Goal: Find specific page/section: Find specific page/section

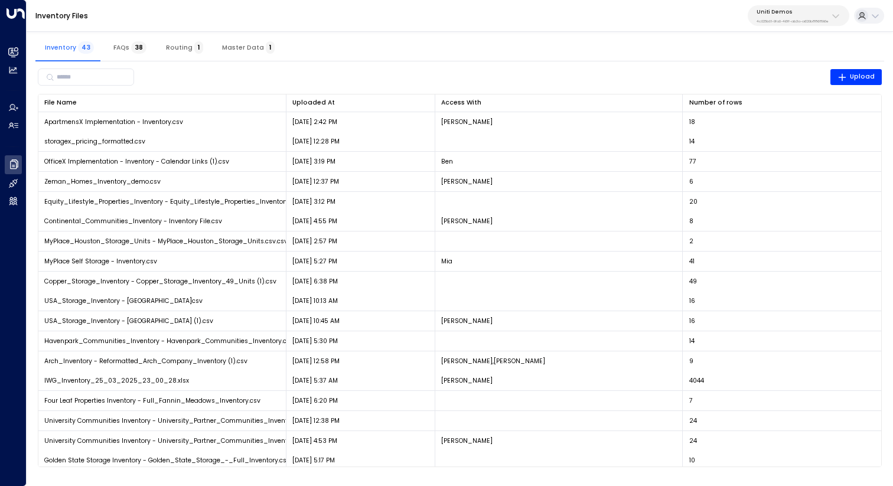
scroll to position [337, 0]
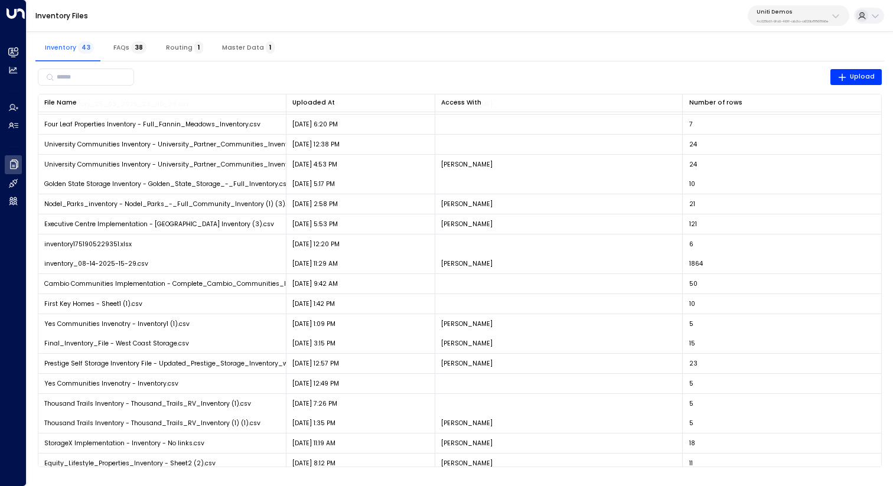
scroll to position [281, 0]
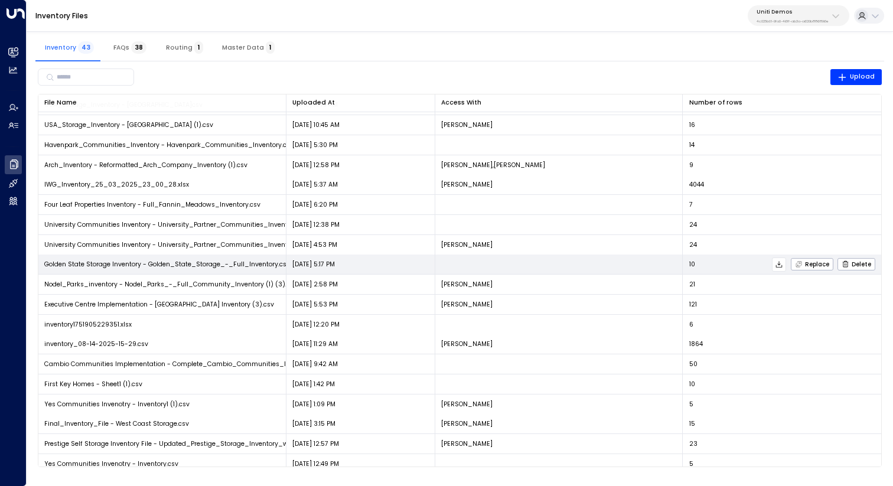
scroll to position [197, 0]
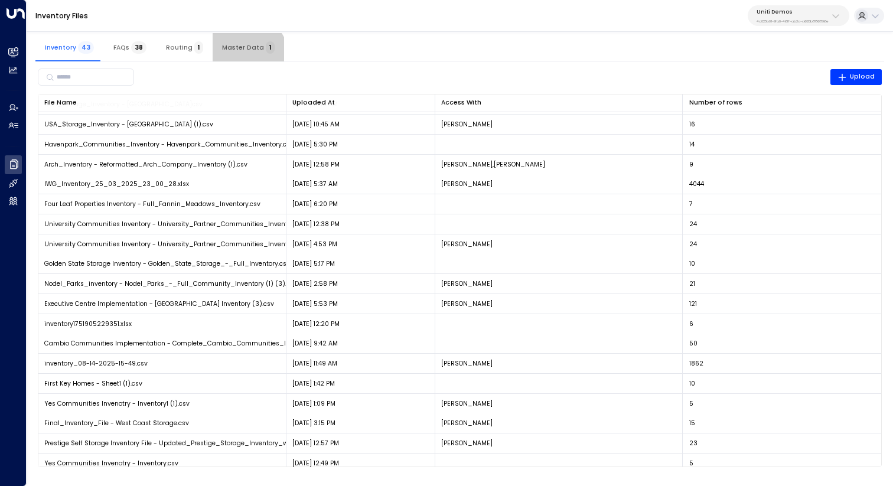
click at [237, 59] on button "Master Data 1" at bounding box center [248, 47] width 71 height 28
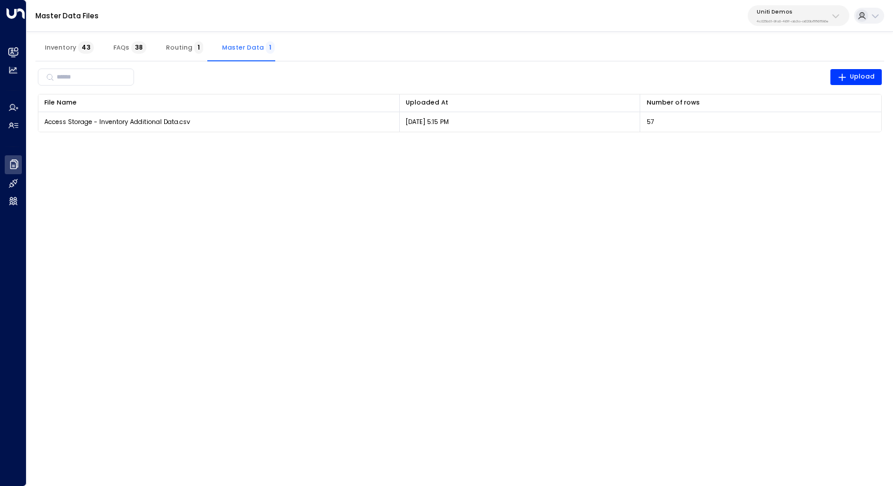
click at [72, 47] on span "Inventory 43" at bounding box center [69, 48] width 49 height 8
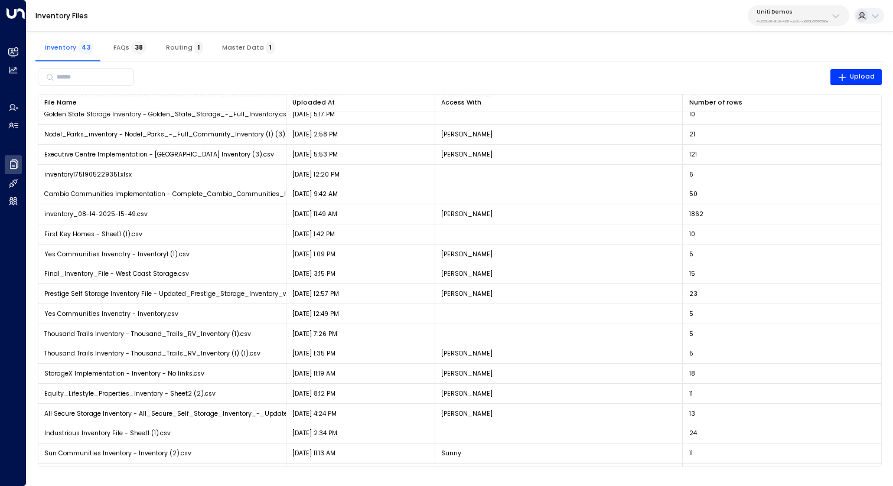
scroll to position [347, 0]
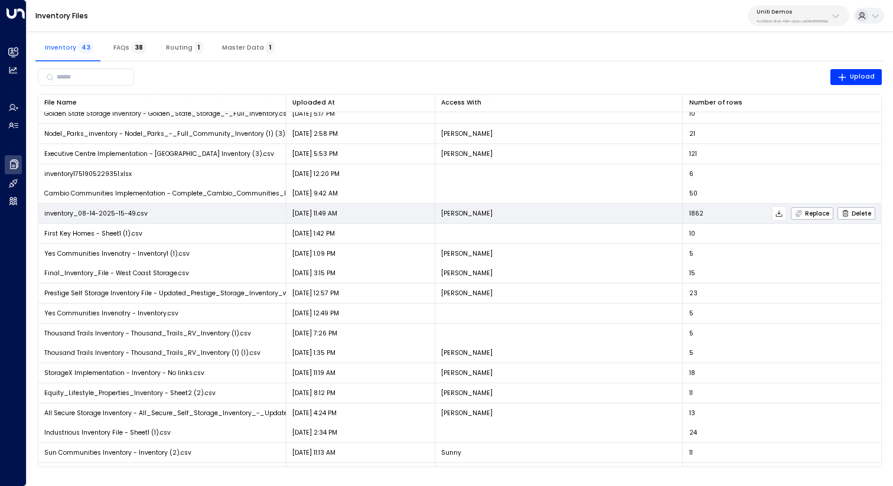
click at [779, 214] on icon at bounding box center [779, 214] width 8 height 8
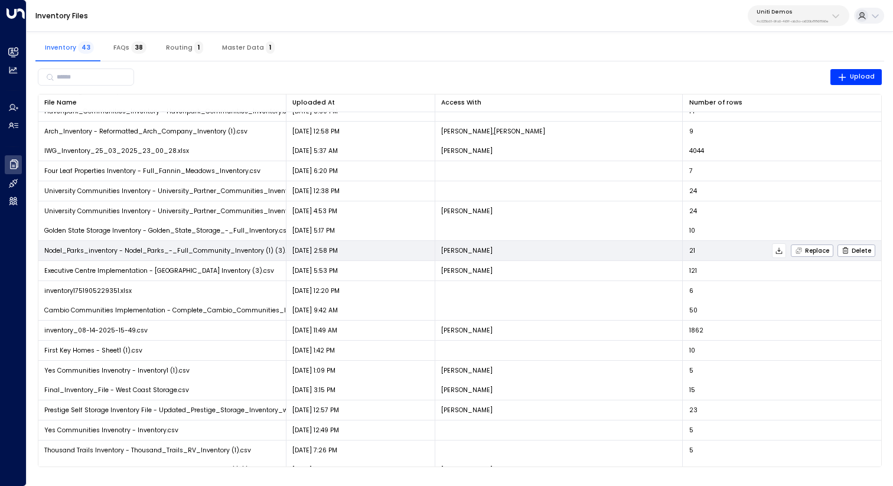
scroll to position [242, 0]
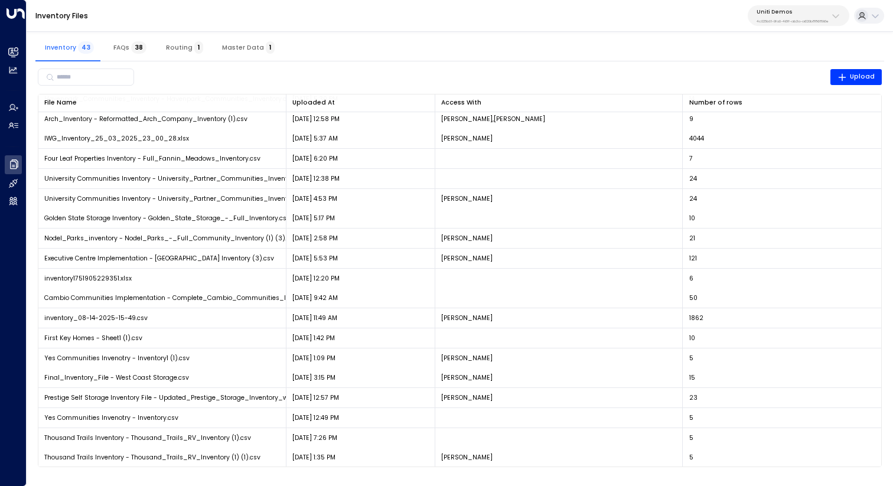
click at [570, 37] on div "Inventory 43 FAQs 38 Routing 1 Master Data 1" at bounding box center [459, 47] width 849 height 28
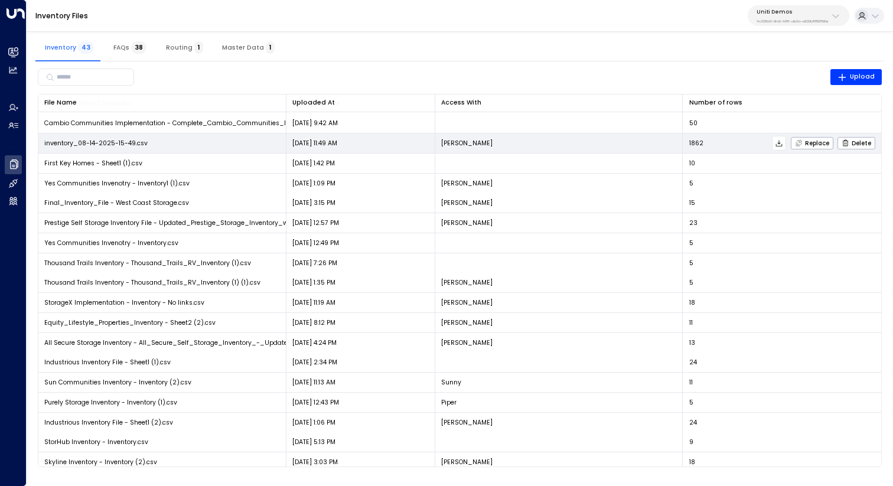
scroll to position [416, 0]
